Goal: Task Accomplishment & Management: Manage account settings

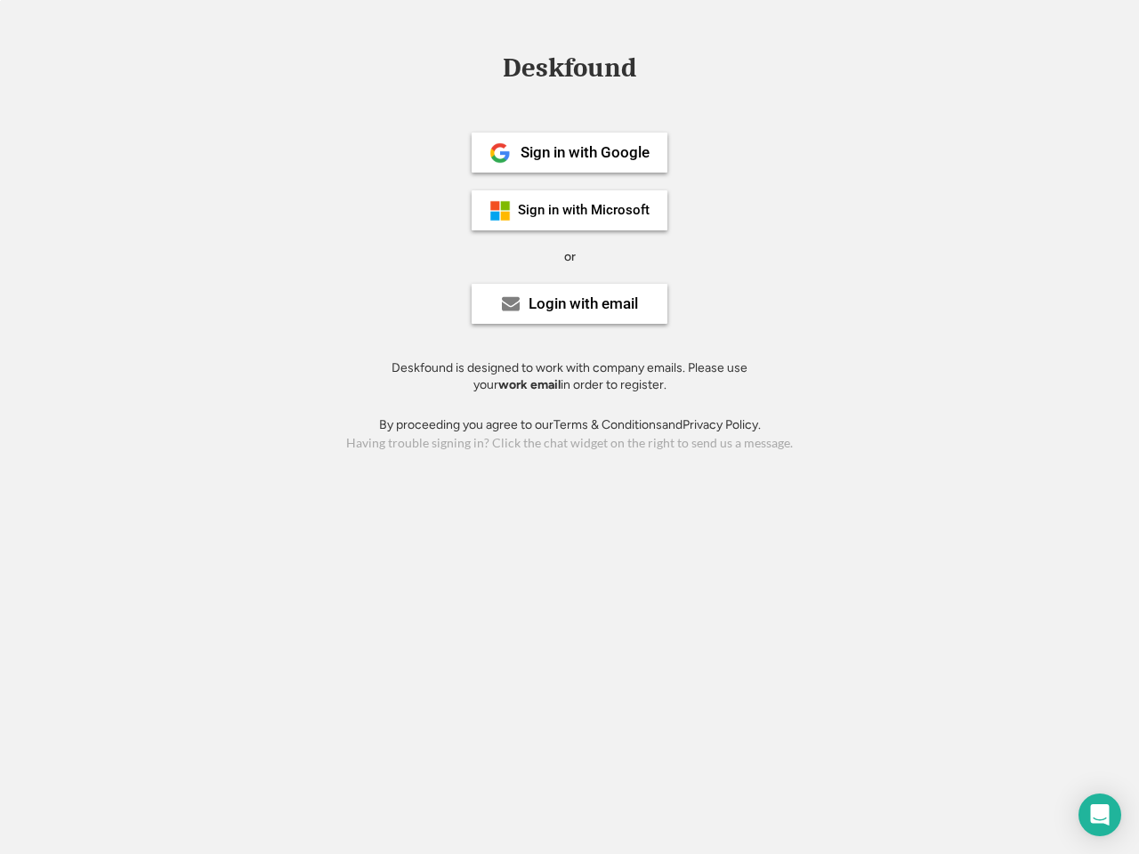
click at [569, 254] on div "or" at bounding box center [570, 257] width 12 height 18
click at [569, 71] on div "Deskfound" at bounding box center [569, 68] width 151 height 28
click at [487, 67] on div "Deskfound" at bounding box center [569, 71] width 1139 height 34
click at [569, 71] on div "Deskfound" at bounding box center [569, 68] width 151 height 28
click at [569, 256] on div "or" at bounding box center [570, 257] width 12 height 18
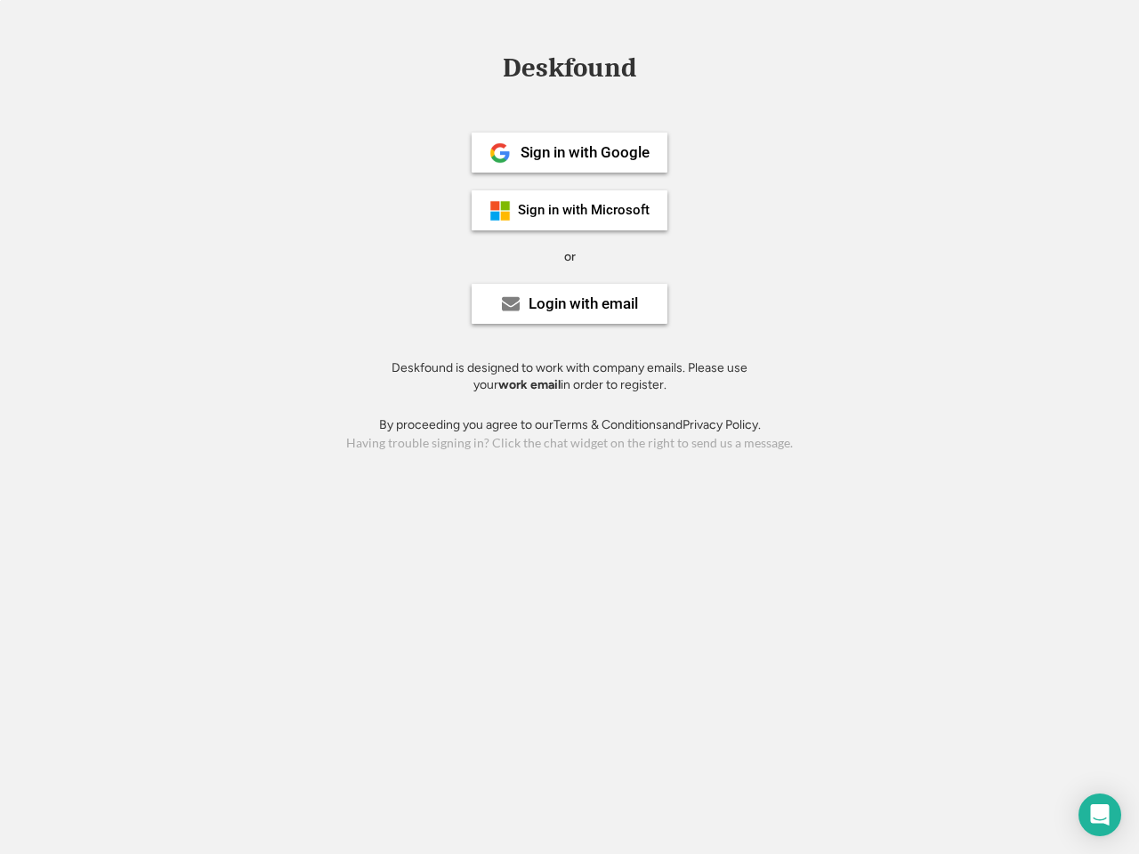
click at [569, 152] on div "Sign in with Google" at bounding box center [585, 152] width 129 height 15
click at [585, 152] on div "Sign in with Google" at bounding box center [585, 152] width 129 height 15
click at [500, 153] on img at bounding box center [499, 152] width 21 height 21
click at [569, 210] on div "Sign in with Microsoft" at bounding box center [584, 210] width 132 height 13
click at [585, 210] on div "Sign in with Microsoft" at bounding box center [584, 210] width 132 height 13
